Goal: Transaction & Acquisition: Purchase product/service

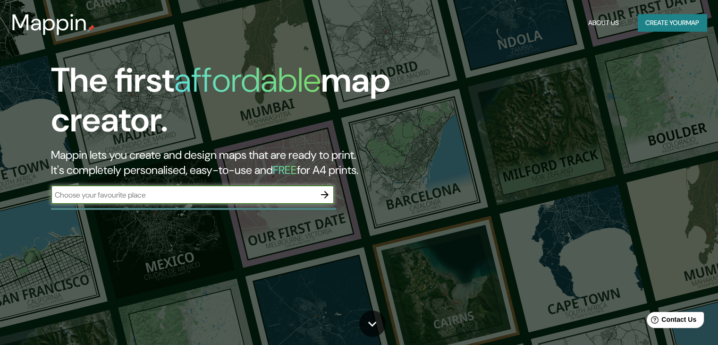
click at [676, 27] on button "Create your map" at bounding box center [672, 22] width 69 height 17
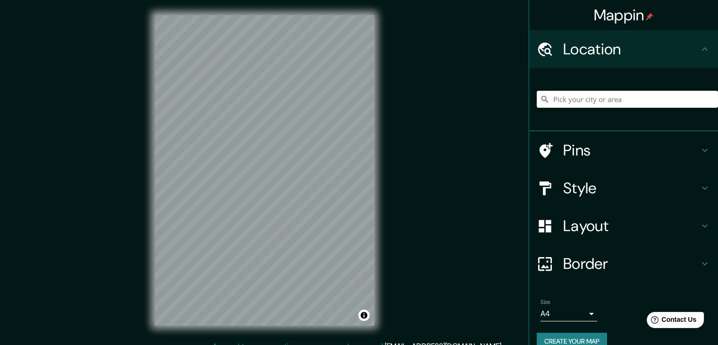
click at [588, 94] on input "Pick your city or area" at bounding box center [627, 99] width 181 height 17
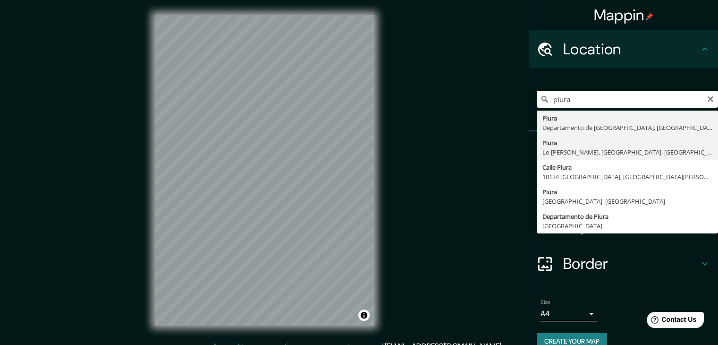
type input "Piura, [GEOGRAPHIC_DATA][PERSON_NAME], [GEOGRAPHIC_DATA], [GEOGRAPHIC_DATA]"
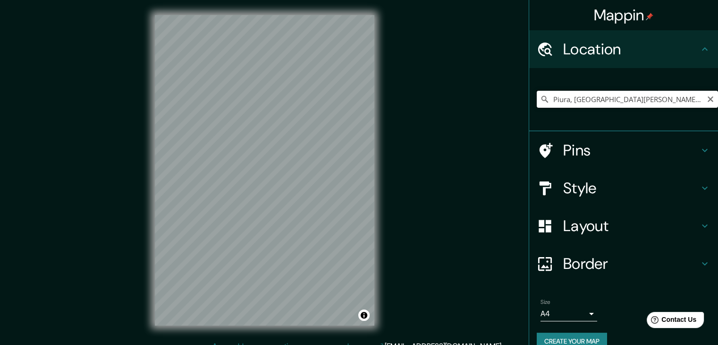
click at [671, 97] on input "Piura, [GEOGRAPHIC_DATA][PERSON_NAME], [GEOGRAPHIC_DATA], [GEOGRAPHIC_DATA]" at bounding box center [627, 99] width 181 height 17
click at [708, 97] on icon "Clear" at bounding box center [711, 99] width 6 height 6
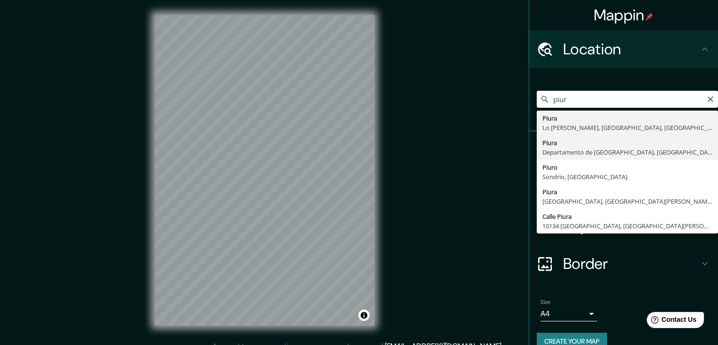
type input "Piura, [GEOGRAPHIC_DATA], [GEOGRAPHIC_DATA]"
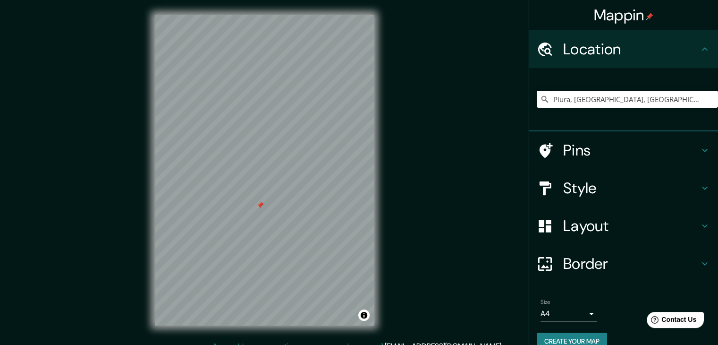
click at [260, 204] on div at bounding box center [260, 205] width 8 height 8
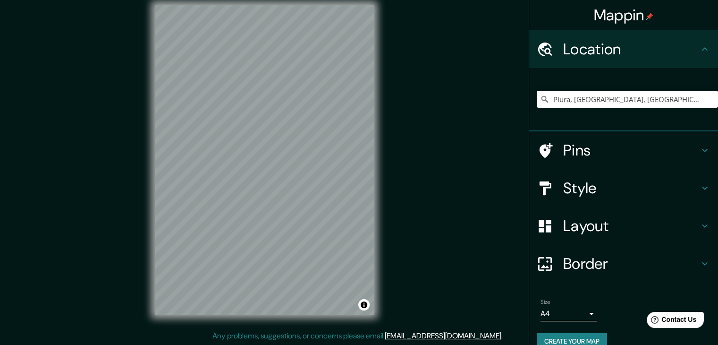
scroll to position [11, 0]
click at [615, 177] on div "Style" at bounding box center [623, 188] width 189 height 38
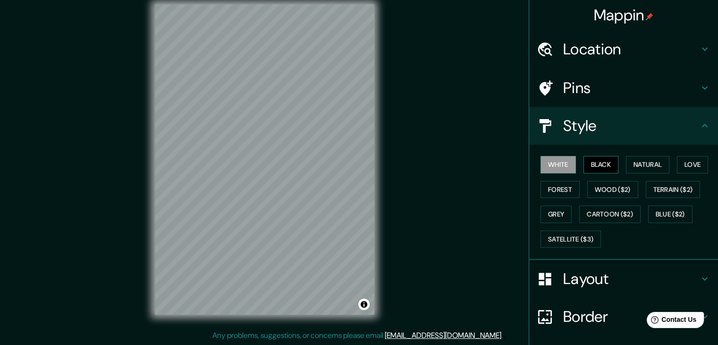
click at [601, 161] on button "Black" at bounding box center [601, 164] width 35 height 17
click at [257, 255] on div at bounding box center [260, 254] width 8 height 8
click at [258, 246] on div at bounding box center [258, 248] width 8 height 8
click at [261, 263] on div at bounding box center [265, 264] width 8 height 8
click at [262, 259] on div at bounding box center [261, 263] width 8 height 8
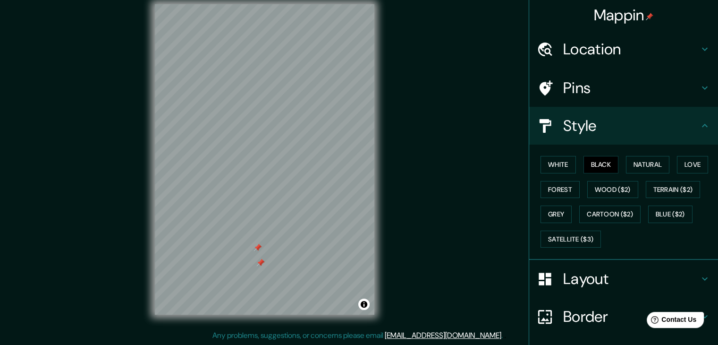
click at [259, 262] on div at bounding box center [261, 263] width 8 height 8
click at [257, 244] on div at bounding box center [258, 248] width 8 height 8
click at [256, 245] on div at bounding box center [258, 248] width 8 height 8
click at [256, 246] on div at bounding box center [258, 248] width 8 height 8
click at [259, 263] on div at bounding box center [261, 263] width 8 height 8
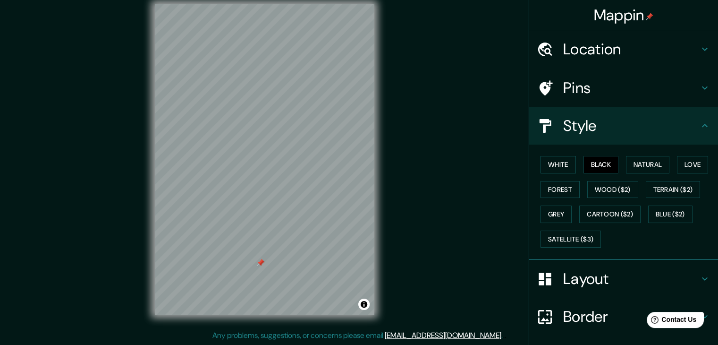
click at [259, 263] on div at bounding box center [261, 263] width 8 height 8
click at [258, 262] on div at bounding box center [261, 263] width 8 height 8
click at [656, 162] on button "Natural" at bounding box center [647, 164] width 43 height 17
click at [672, 185] on button "Terrain ($2)" at bounding box center [673, 189] width 55 height 17
click at [591, 187] on button "Wood ($2)" at bounding box center [612, 189] width 51 height 17
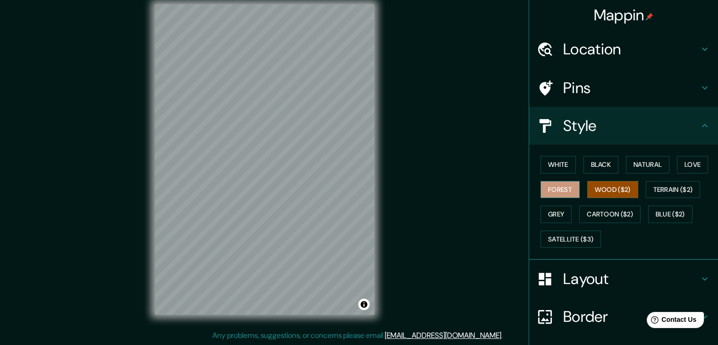
click at [549, 187] on button "Forest" at bounding box center [560, 189] width 39 height 17
click at [556, 217] on button "Grey" at bounding box center [556, 213] width 31 height 17
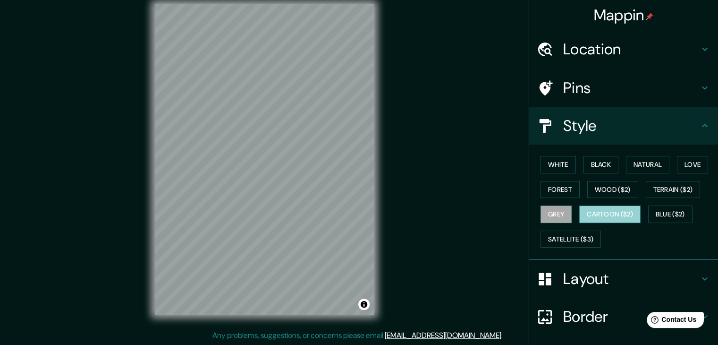
click at [627, 210] on button "Cartoon ($2)" at bounding box center [609, 213] width 61 height 17
click at [653, 215] on button "Blue ($2)" at bounding box center [670, 213] width 44 height 17
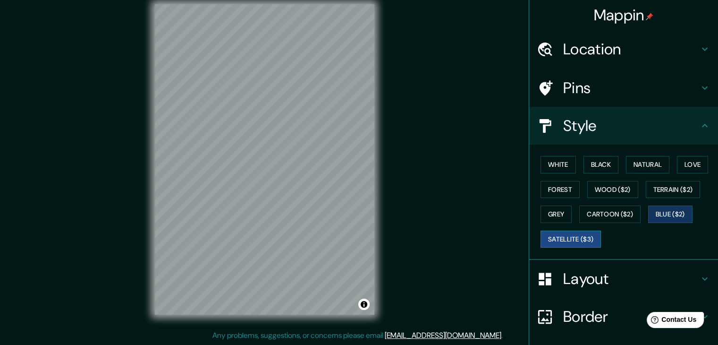
click at [547, 240] on button "Satellite ($3)" at bounding box center [571, 238] width 60 height 17
click at [682, 218] on button "Blue ($2)" at bounding box center [670, 213] width 44 height 17
